Goal: Task Accomplishment & Management: Use online tool/utility

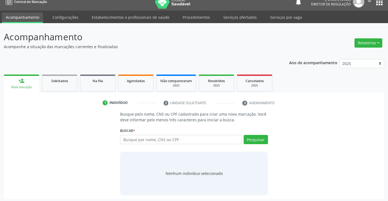
scroll to position [9, 0]
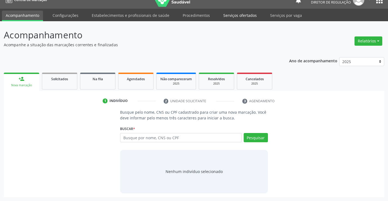
click at [238, 18] on link "Serviços ofertados" at bounding box center [240, 16] width 41 height 10
drag, startPoint x: 237, startPoint y: 14, endPoint x: 239, endPoint y: 42, distance: 28.1
click at [237, 14] on link "Serviços ofertados" at bounding box center [240, 16] width 41 height 11
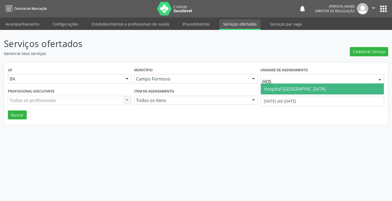
type input "HOSP"
click at [288, 89] on span "Hospital Sao Francisco" at bounding box center [295, 89] width 62 height 6
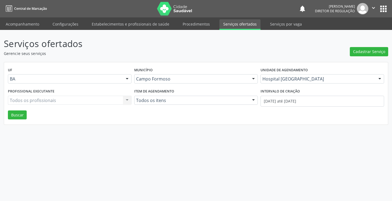
click at [63, 98] on div "Todos os profissionais Todos os profissionais Nenhum resultado encontrado para:…" at bounding box center [70, 100] width 124 height 9
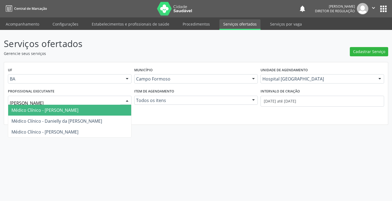
type input "DANIL"
click at [65, 113] on span "Médico Clínico - Danilo Souza Cardoso" at bounding box center [44, 110] width 67 height 6
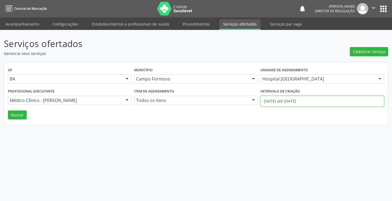
click at [281, 105] on input "01/09/2025 até 11/09/2025" at bounding box center [323, 101] width 124 height 11
click at [19, 114] on button "Buscar" at bounding box center [17, 115] width 19 height 9
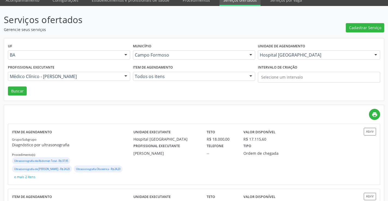
scroll to position [82, 0]
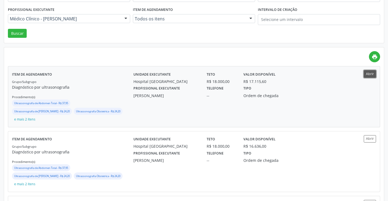
click at [373, 74] on button "Abrir" at bounding box center [370, 73] width 12 height 7
